Goal: Transaction & Acquisition: Purchase product/service

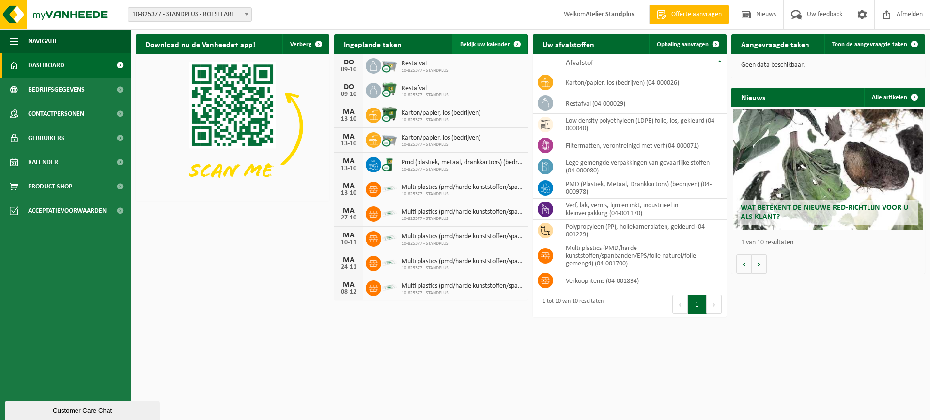
click at [505, 47] on span "Bekijk uw kalender" at bounding box center [485, 44] width 50 height 6
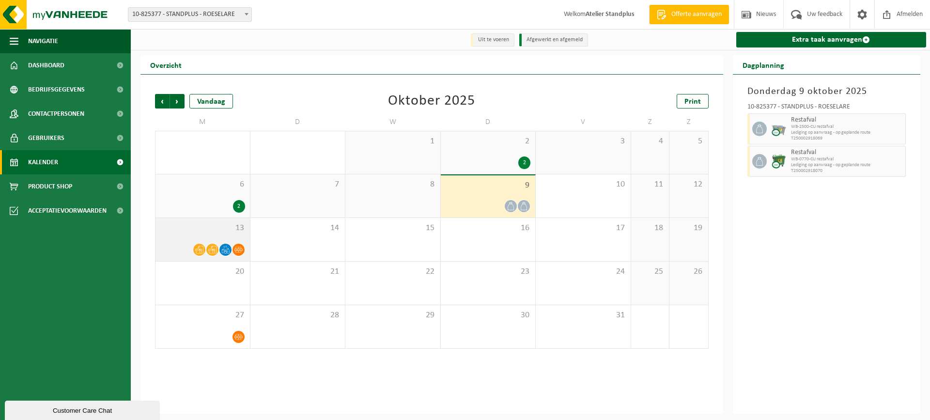
click at [187, 244] on div at bounding box center [202, 249] width 85 height 13
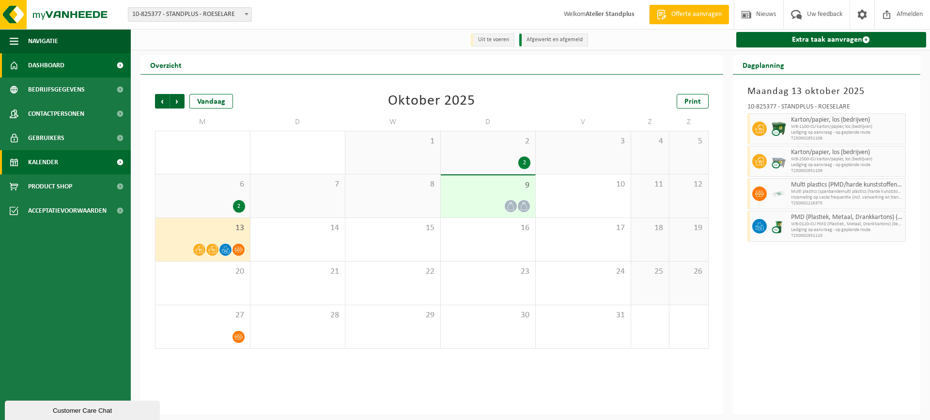
click at [90, 72] on link "Dashboard" at bounding box center [65, 65] width 131 height 24
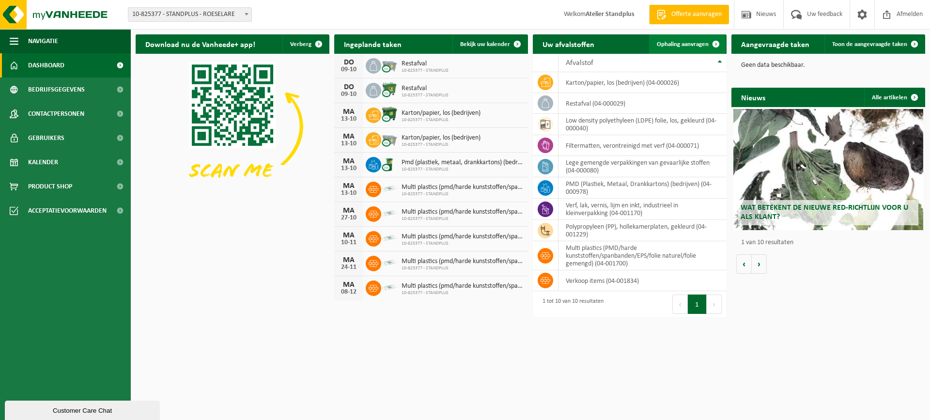
click at [679, 46] on span "Ophaling aanvragen" at bounding box center [683, 44] width 52 height 6
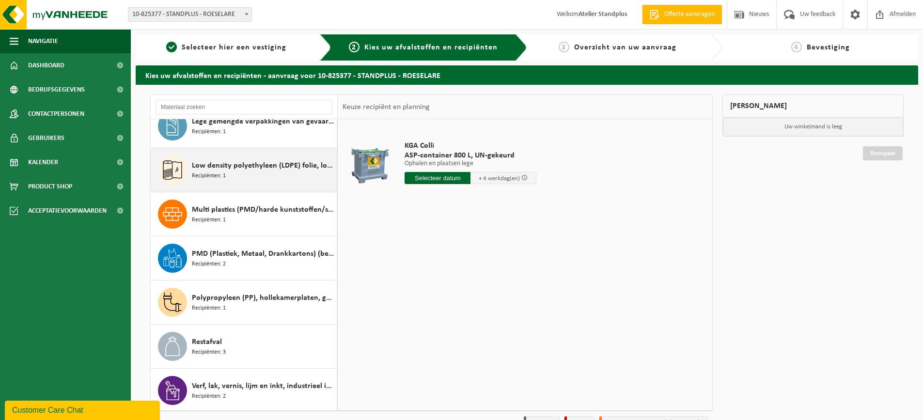
scroll to position [105, 0]
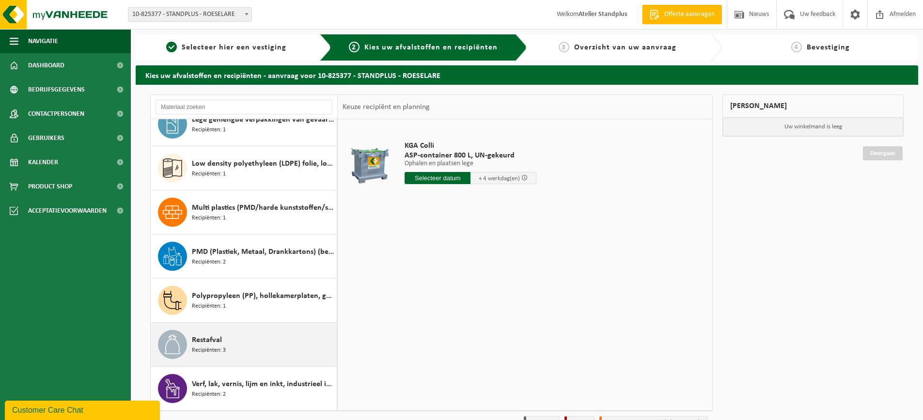
click at [235, 336] on div "Restafval Recipiënten: 3" at bounding box center [263, 344] width 142 height 29
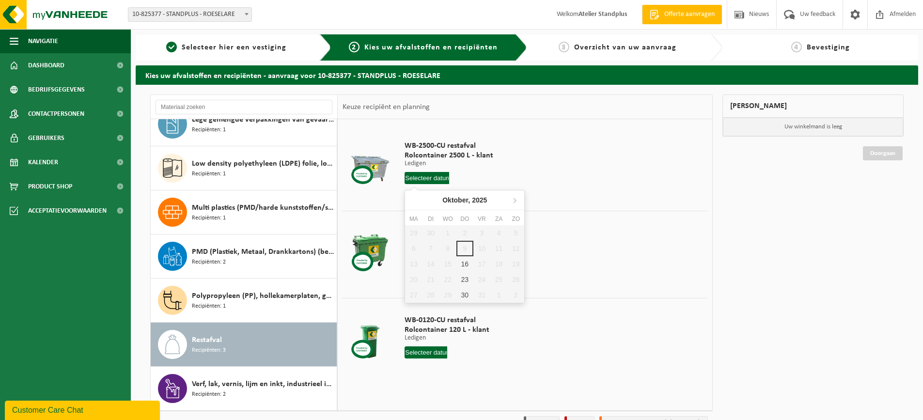
click at [432, 176] on input "text" at bounding box center [426, 178] width 45 height 12
click at [462, 265] on div "16" at bounding box center [464, 263] width 17 height 15
type input "Van 2025-10-16"
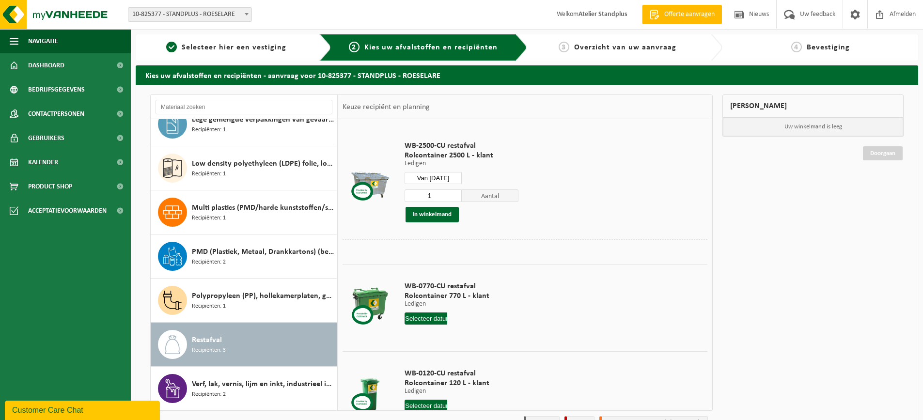
click at [431, 318] on input "text" at bounding box center [425, 318] width 43 height 12
click at [462, 402] on div "16" at bounding box center [463, 403] width 17 height 15
type input "Van 2025-10-16"
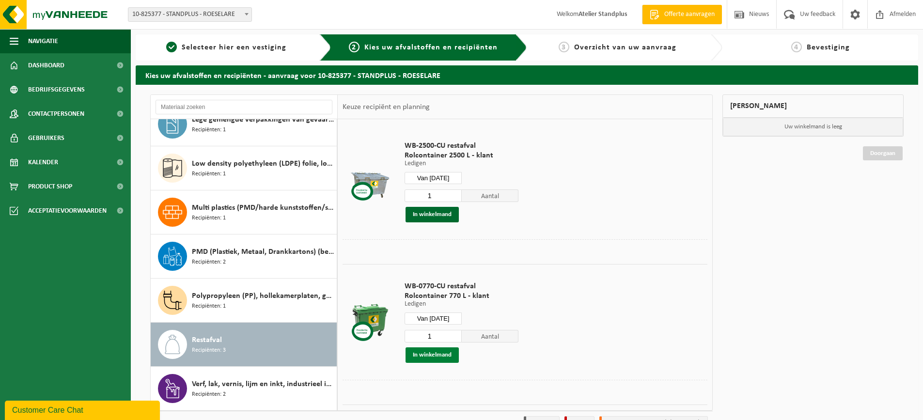
click at [444, 355] on button "In winkelmand" at bounding box center [431, 354] width 53 height 15
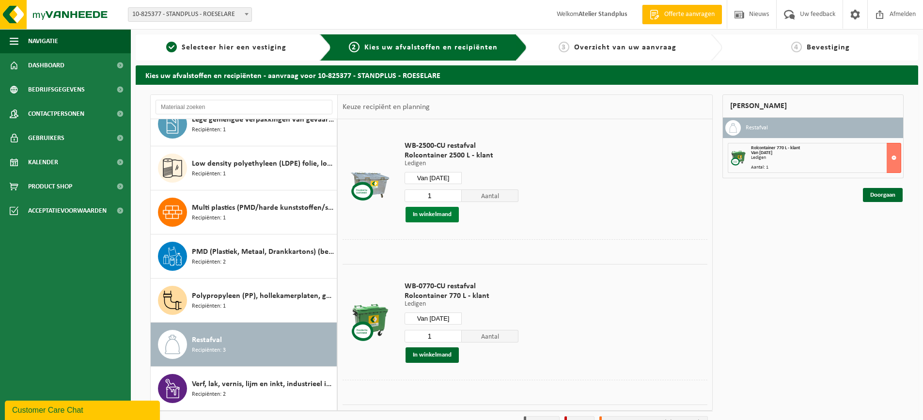
click at [428, 215] on button "In winkelmand" at bounding box center [431, 214] width 53 height 15
click at [889, 230] on link "Doorgaan" at bounding box center [883, 230] width 40 height 14
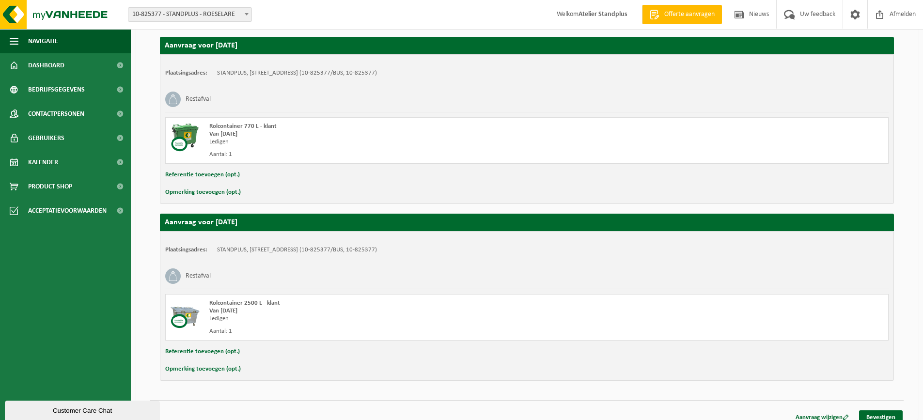
scroll to position [172, 0]
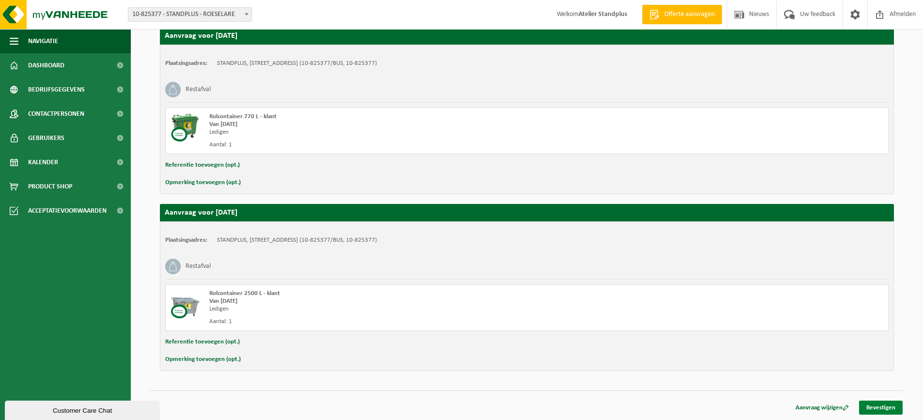
click at [879, 411] on link "Bevestigen" at bounding box center [881, 408] width 44 height 14
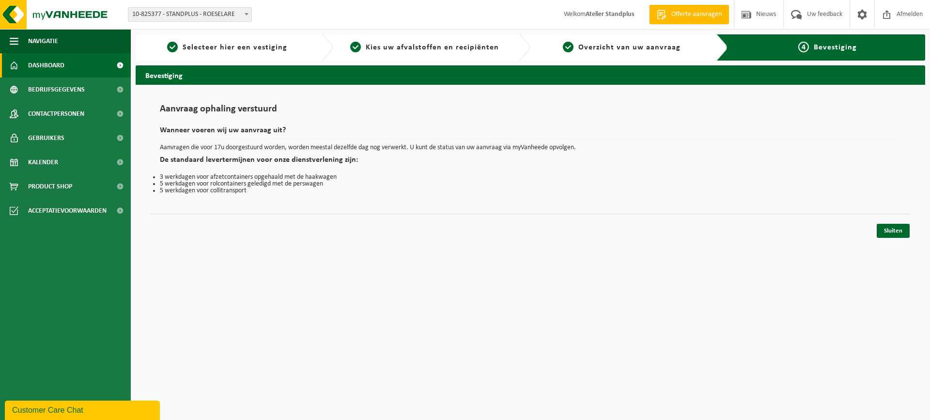
click at [85, 68] on link "Dashboard" at bounding box center [65, 65] width 131 height 24
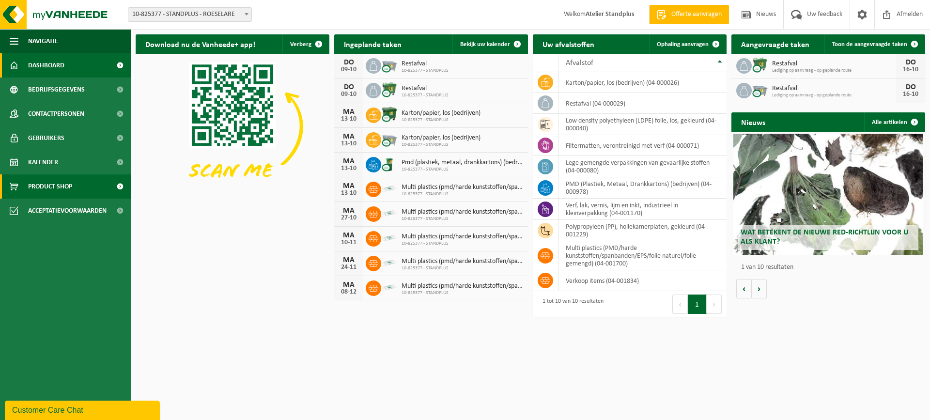
click at [123, 198] on span at bounding box center [120, 186] width 22 height 24
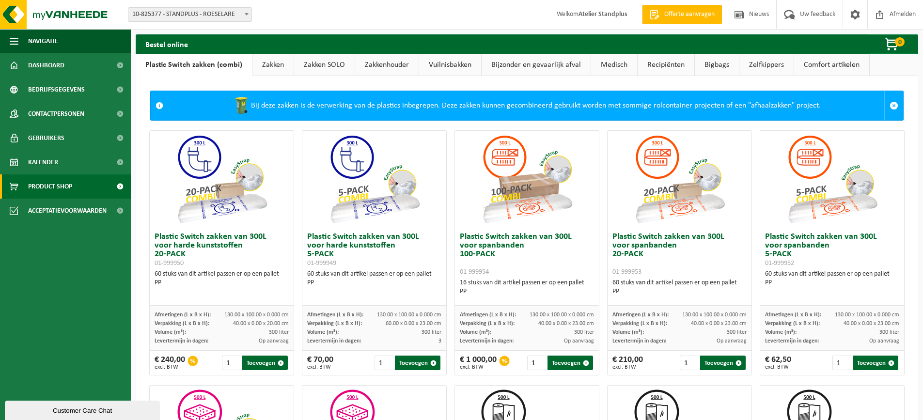
click at [378, 66] on link "Zakkenhouder" at bounding box center [386, 65] width 63 height 22
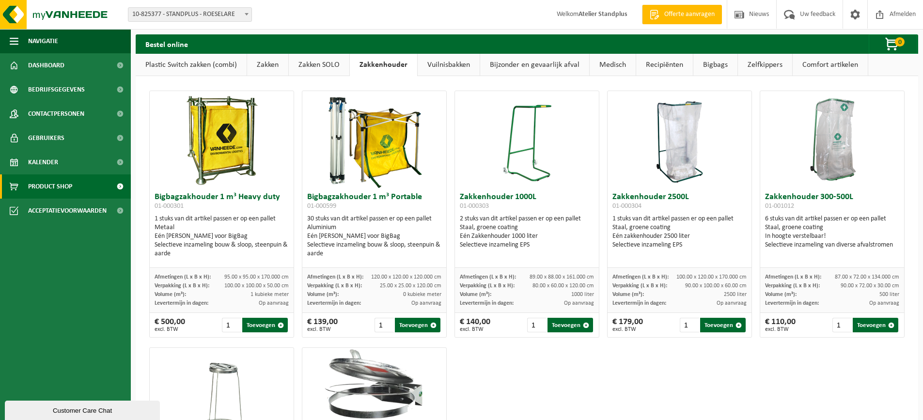
click at [436, 62] on link "Vuilnisbakken" at bounding box center [448, 65] width 62 height 22
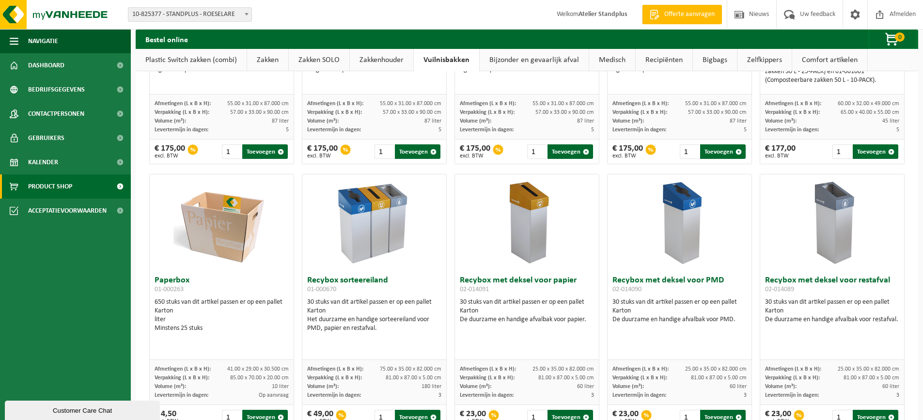
scroll to position [48, 0]
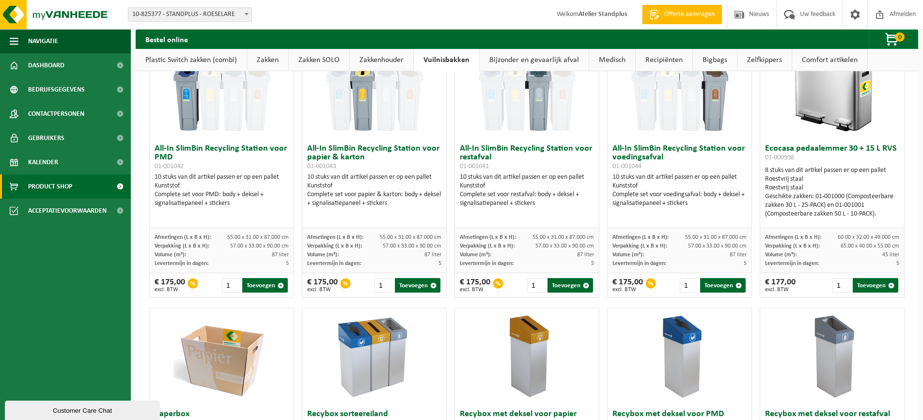
click at [318, 62] on link "Zakken SOLO" at bounding box center [319, 60] width 61 height 22
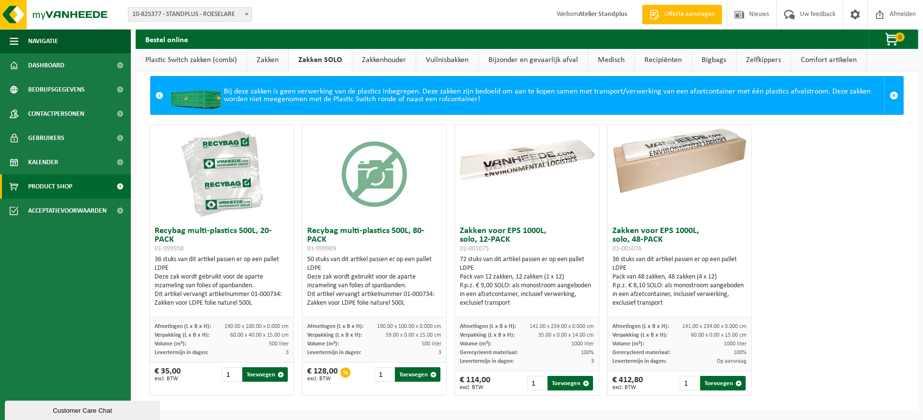
click at [271, 62] on link "Zakken" at bounding box center [267, 60] width 41 height 22
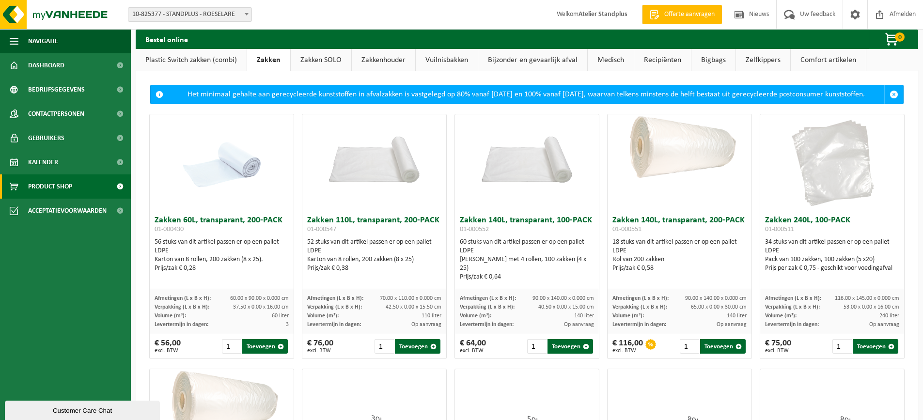
scroll to position [0, 0]
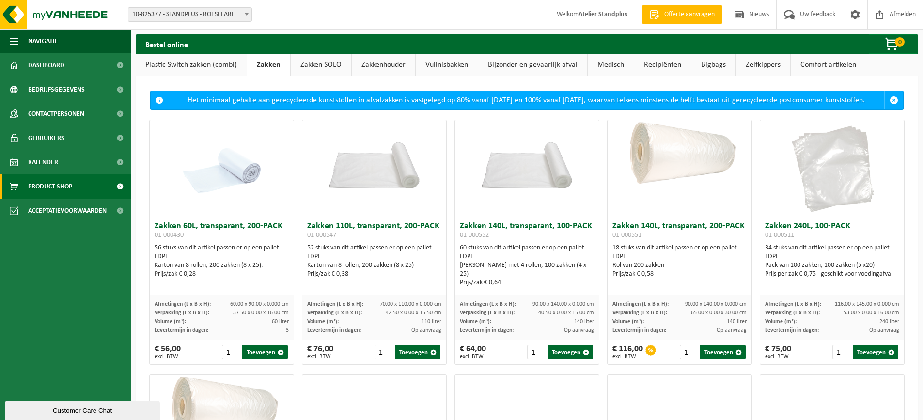
click at [618, 67] on link "Medisch" at bounding box center [610, 65] width 46 height 22
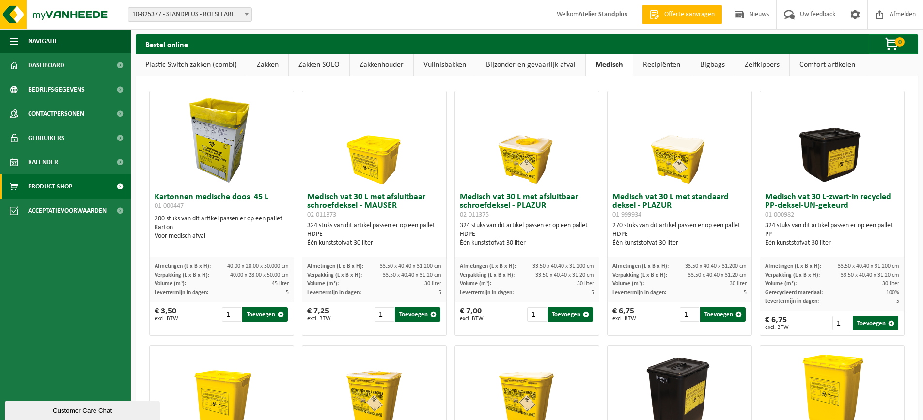
click at [289, 60] on link "Zakken SOLO" at bounding box center [319, 65] width 61 height 22
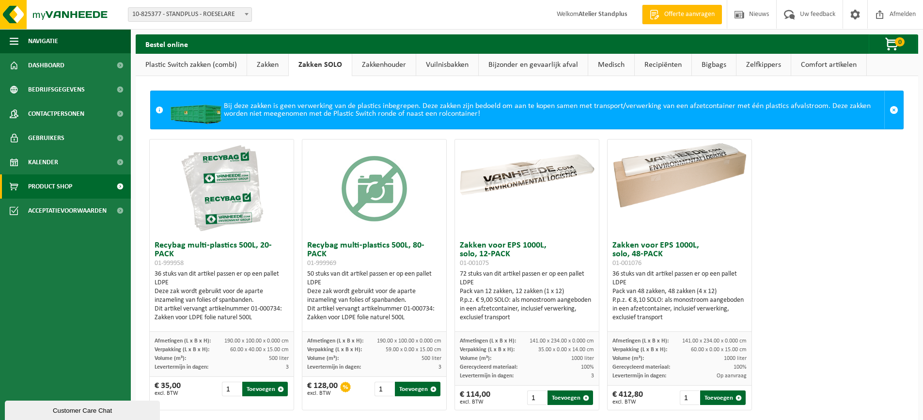
click at [383, 62] on link "Zakkenhouder" at bounding box center [383, 65] width 63 height 22
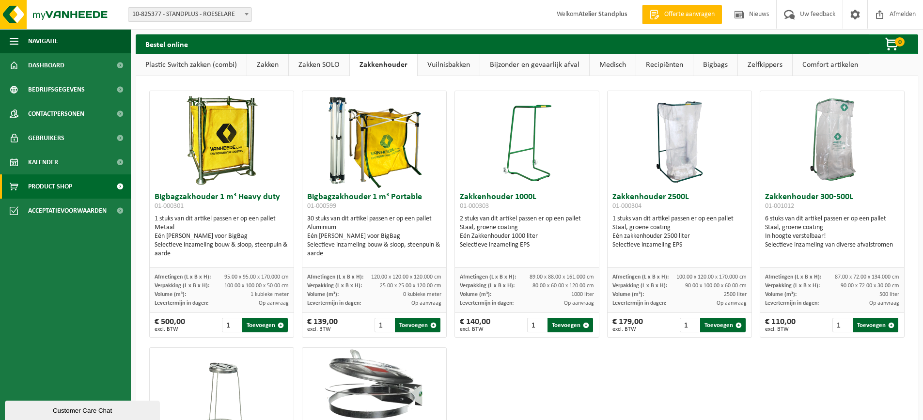
click at [427, 62] on link "Vuilnisbakken" at bounding box center [448, 65] width 62 height 22
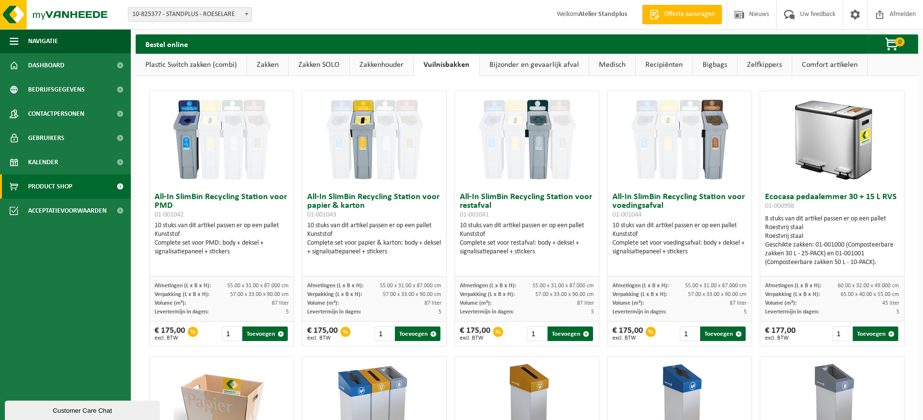
click at [493, 70] on link "Bijzonder en gevaarlijk afval" at bounding box center [533, 65] width 109 height 22
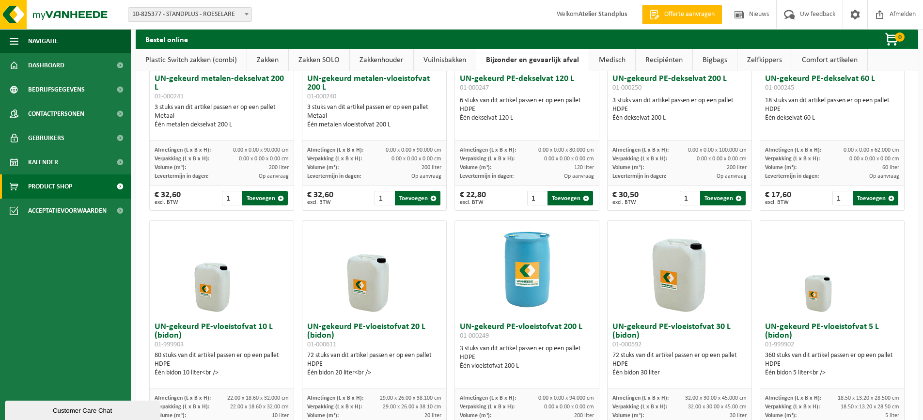
scroll to position [90, 0]
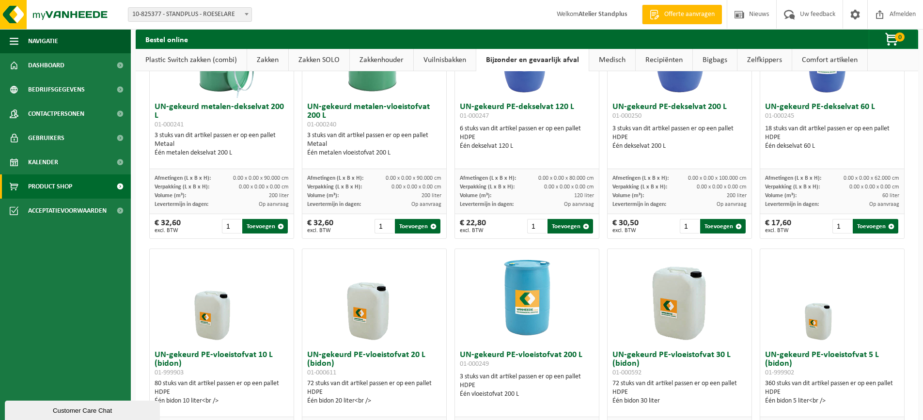
click at [824, 63] on link "Comfort artikelen" at bounding box center [829, 60] width 75 height 22
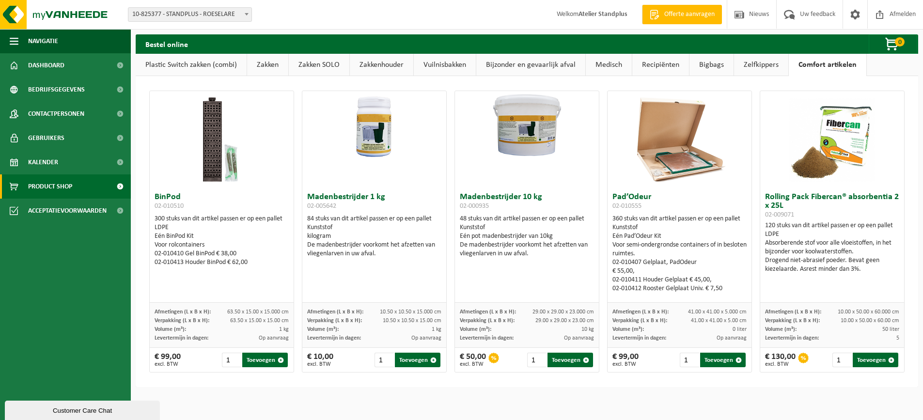
scroll to position [0, 0]
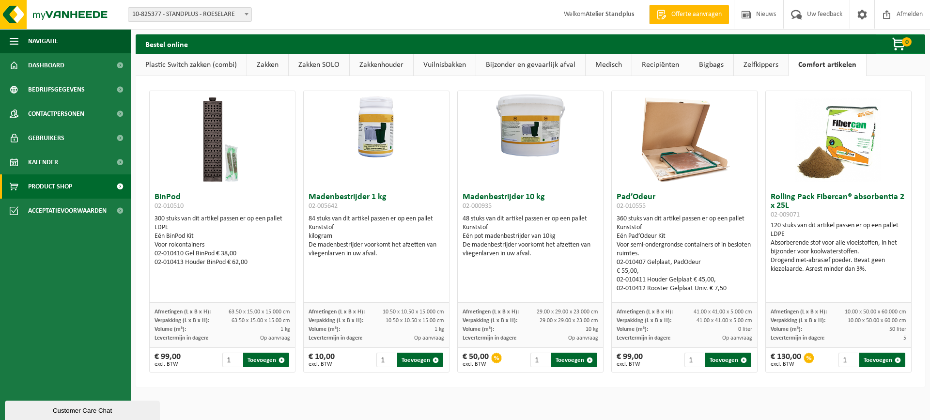
click at [757, 61] on link "Zelfkippers" at bounding box center [761, 65] width 54 height 22
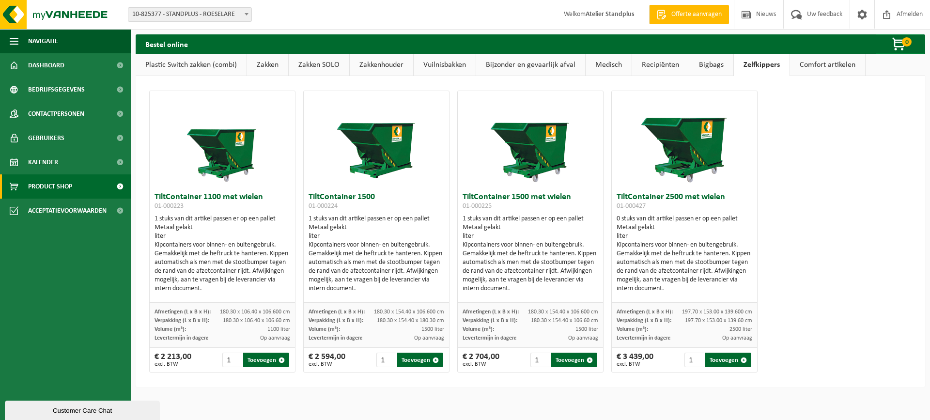
click at [711, 63] on link "Bigbags" at bounding box center [711, 65] width 44 height 22
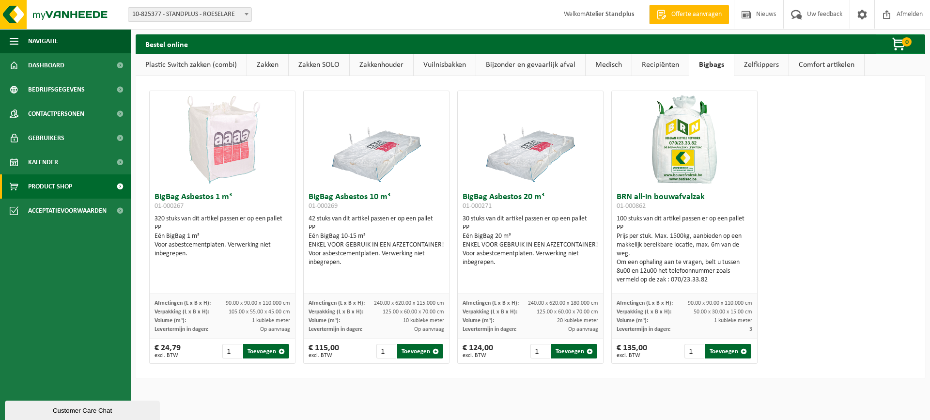
click at [674, 65] on link "Recipiënten" at bounding box center [660, 65] width 57 height 22
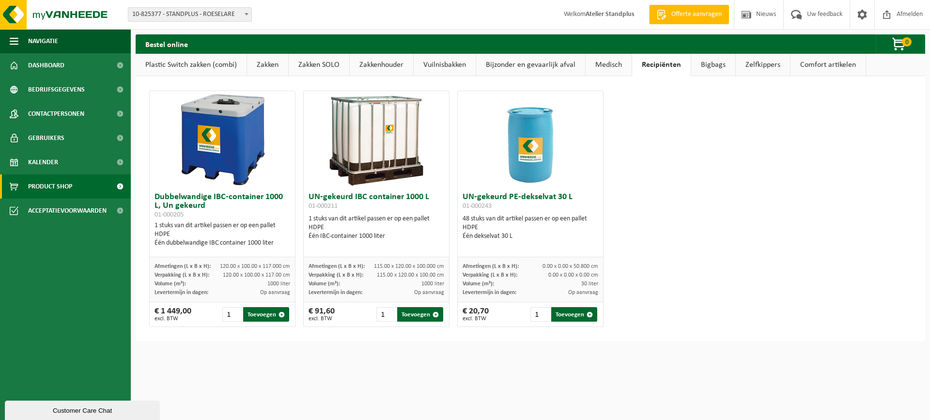
click at [621, 61] on link "Medisch" at bounding box center [609, 65] width 46 height 22
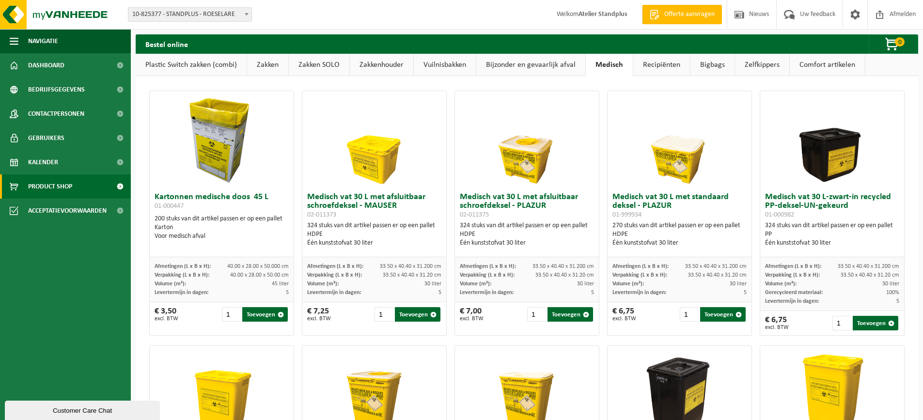
click at [569, 65] on link "Bijzonder en gevaarlijk afval" at bounding box center [530, 65] width 109 height 22
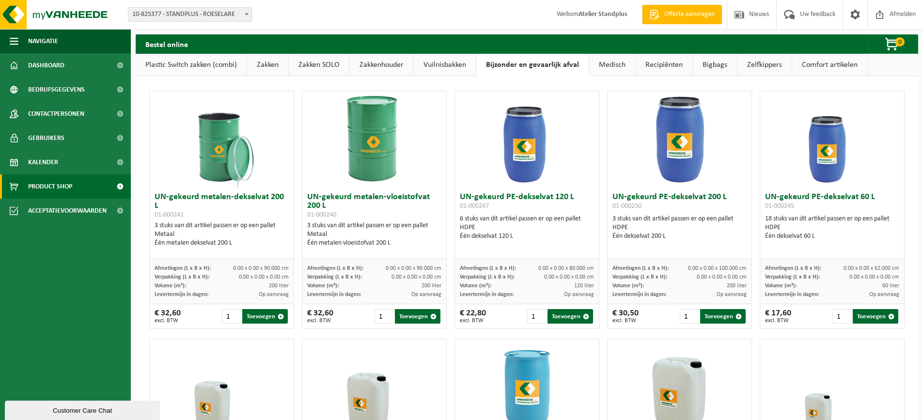
click at [458, 74] on link "Vuilnisbakken" at bounding box center [445, 65] width 62 height 22
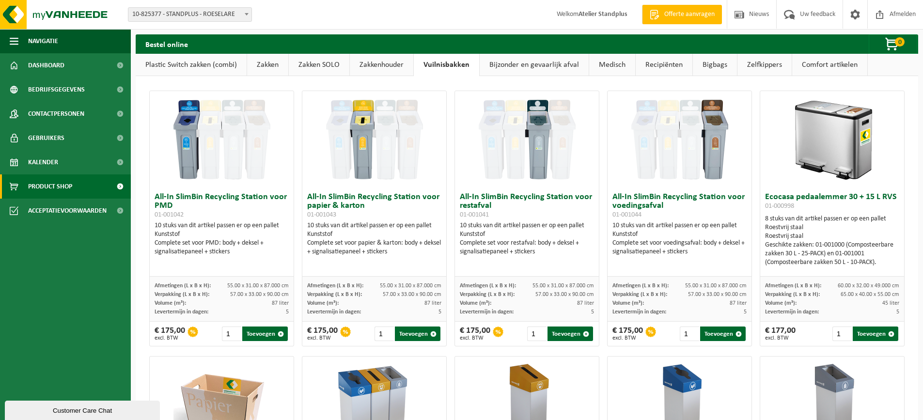
click at [287, 67] on link "Zakken" at bounding box center [267, 65] width 41 height 22
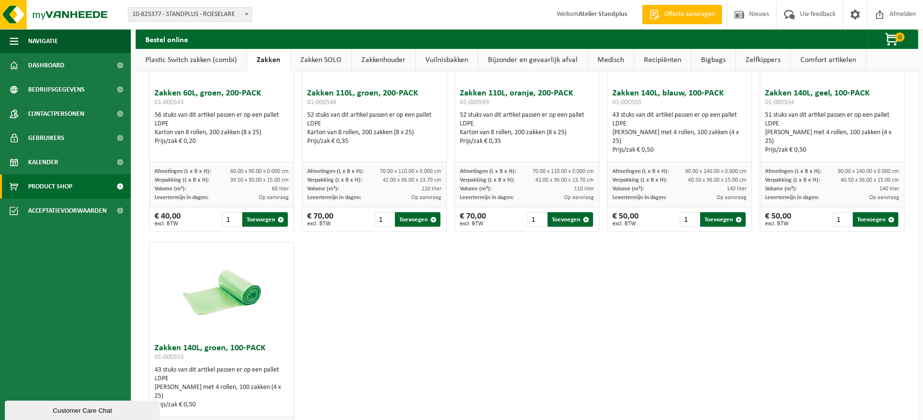
scroll to position [1162, 0]
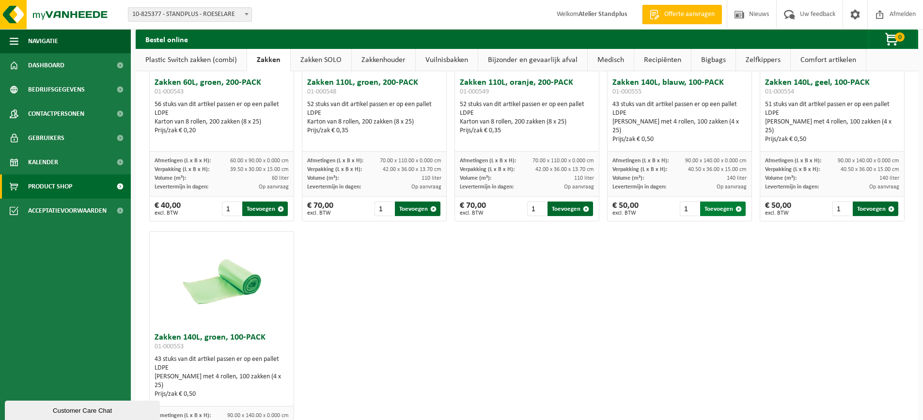
click at [727, 216] on button "Toevoegen" at bounding box center [723, 208] width 46 height 15
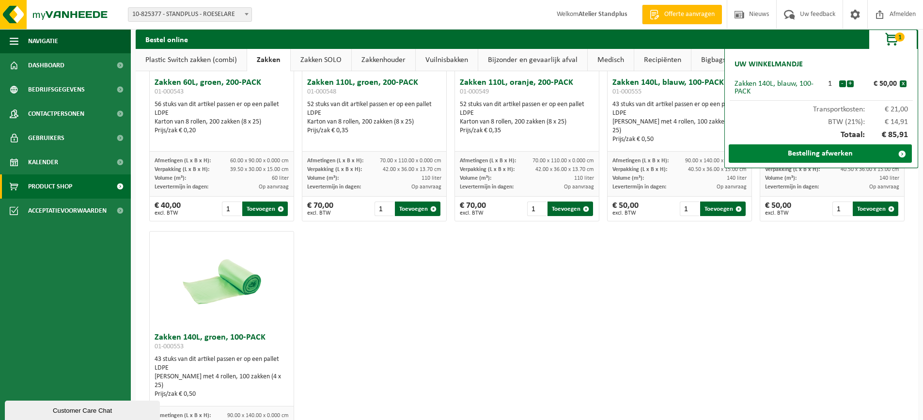
click at [773, 159] on link "Bestelling afwerken" at bounding box center [819, 153] width 183 height 18
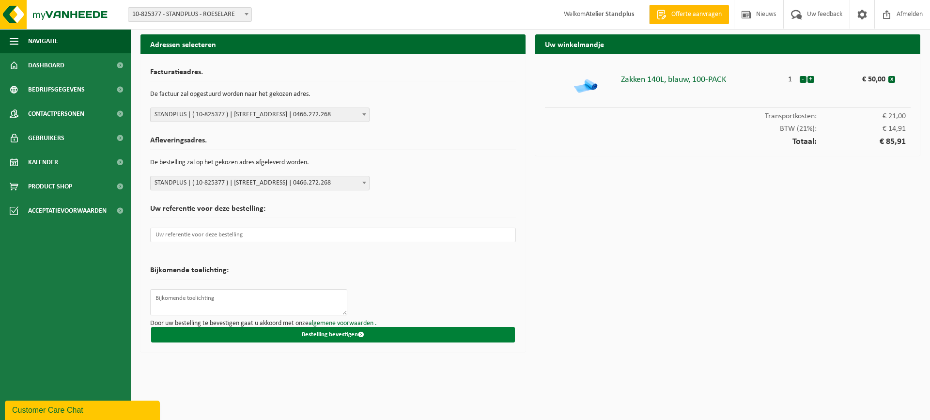
click at [445, 332] on button "Bestelling bevestigen" at bounding box center [333, 334] width 364 height 15
